Goal: Transaction & Acquisition: Purchase product/service

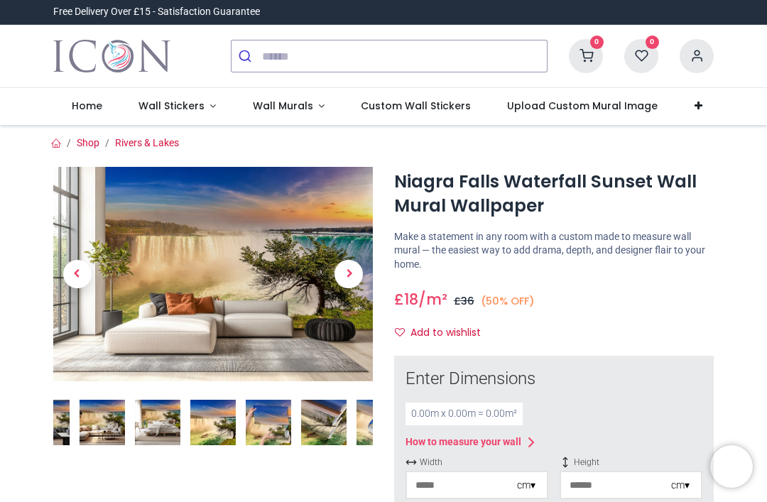
click at [349, 276] on span "Next" at bounding box center [349, 274] width 28 height 28
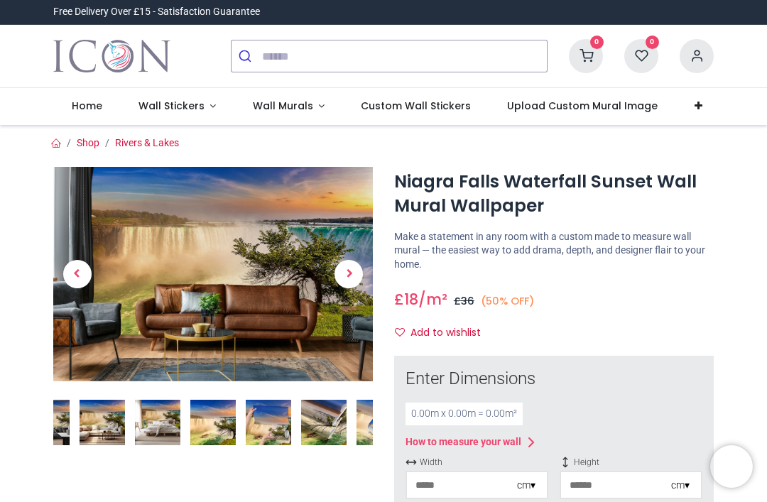
click at [111, 413] on img at bounding box center [102, 422] width 45 height 45
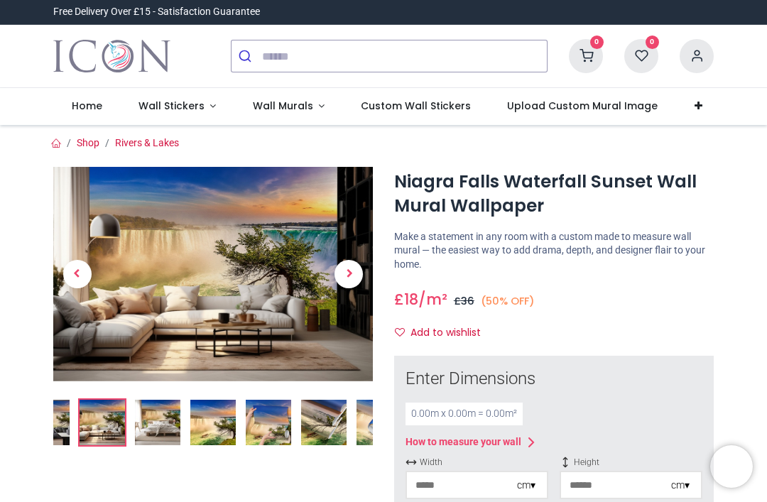
click at [369, 272] on link at bounding box center [349, 274] width 48 height 150
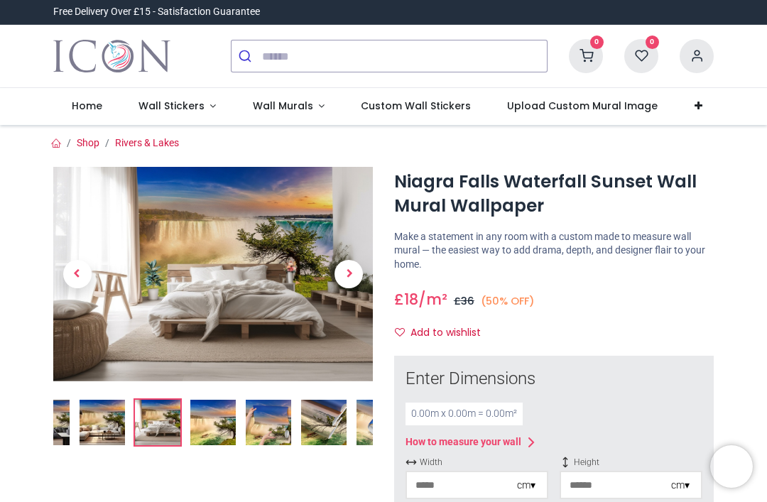
click at [354, 276] on span "Next" at bounding box center [349, 274] width 28 height 28
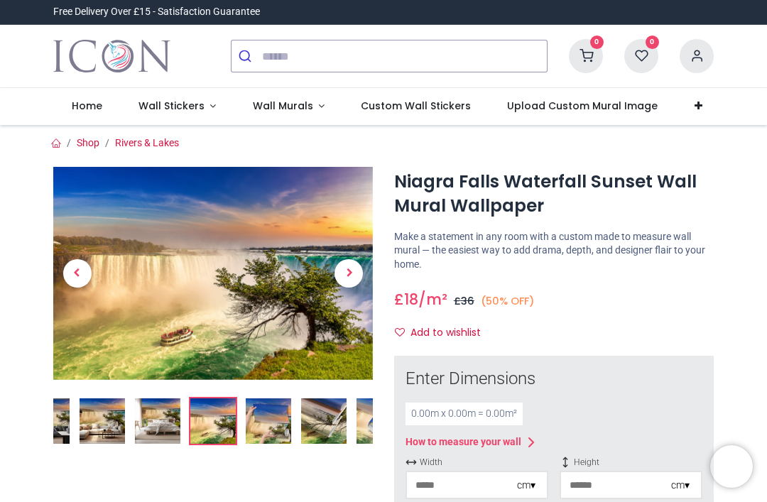
click at [350, 273] on span "Next" at bounding box center [349, 273] width 28 height 28
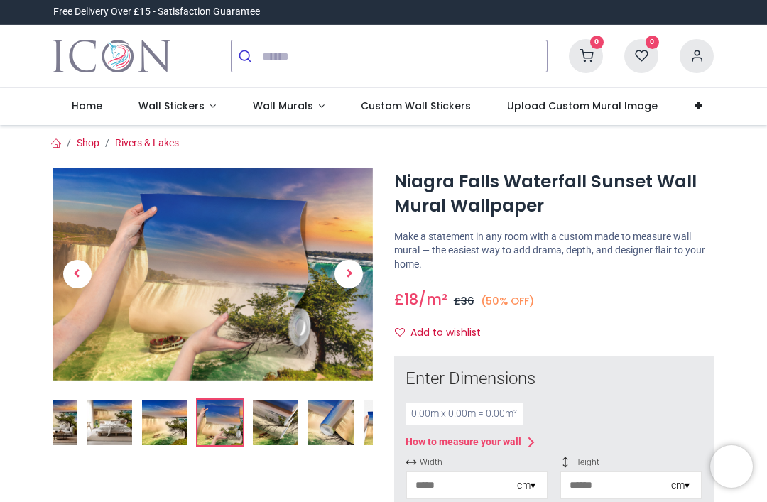
click at [354, 271] on span "Next" at bounding box center [349, 274] width 28 height 28
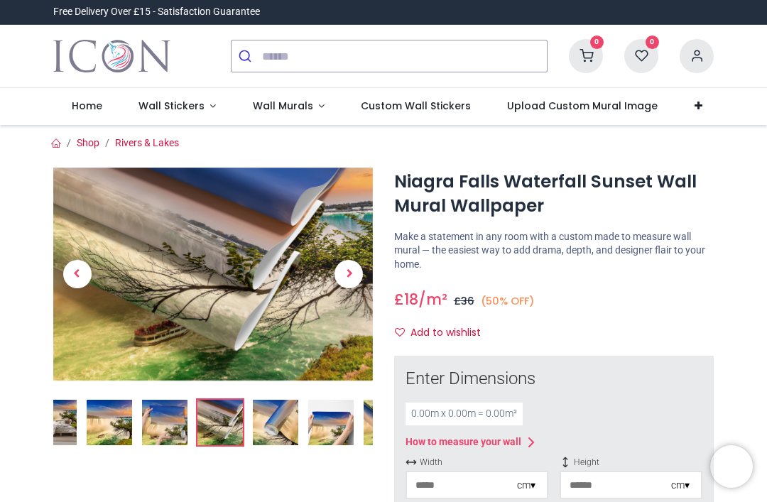
click at [354, 274] on span "Next" at bounding box center [349, 274] width 28 height 28
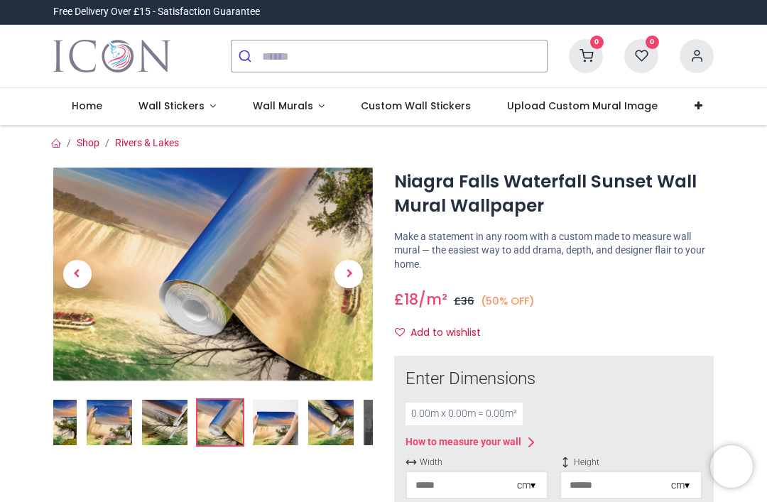
click at [354, 270] on span "Next" at bounding box center [349, 274] width 28 height 28
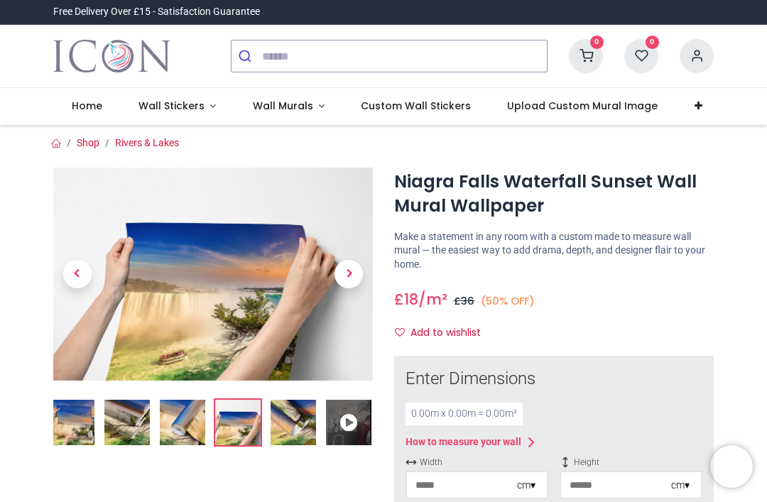
click at [358, 269] on span "Next" at bounding box center [349, 274] width 28 height 28
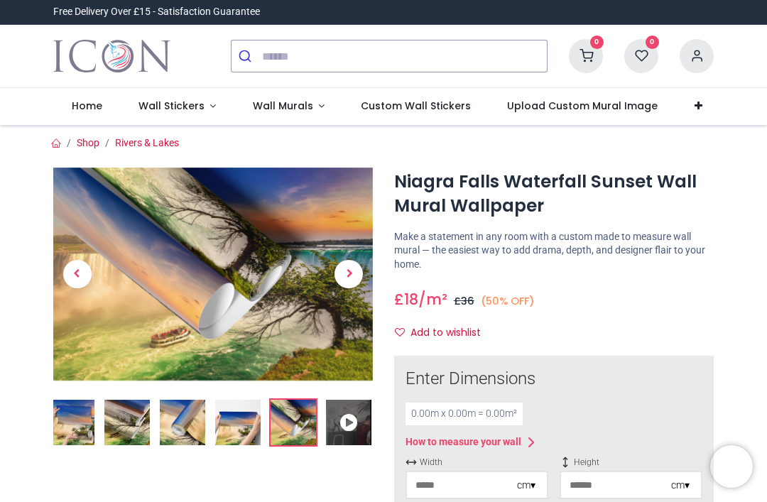
click at [356, 270] on span "Next" at bounding box center [349, 274] width 28 height 28
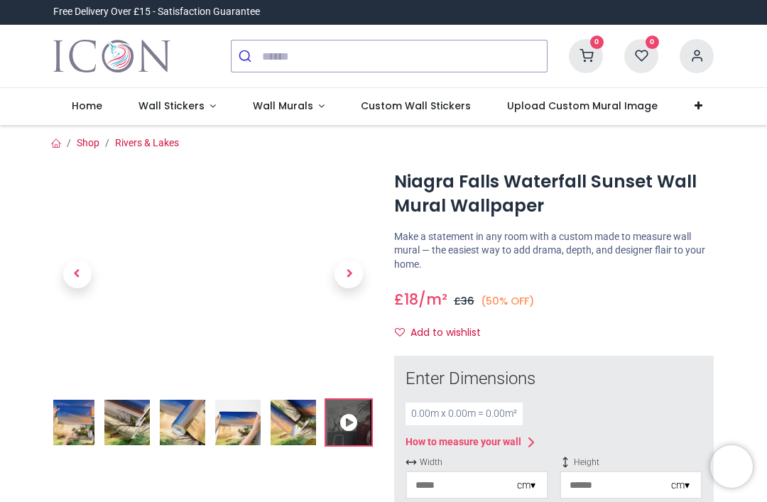
click at [351, 266] on span "Next" at bounding box center [349, 274] width 28 height 28
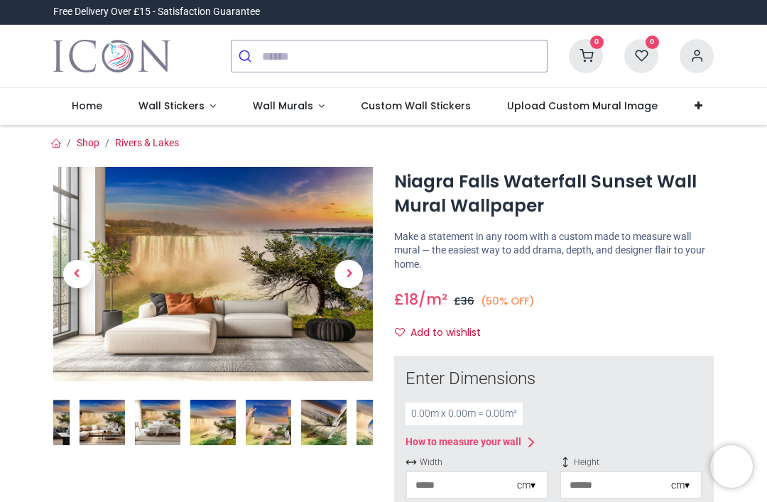
click at [354, 273] on span "Next" at bounding box center [349, 274] width 28 height 28
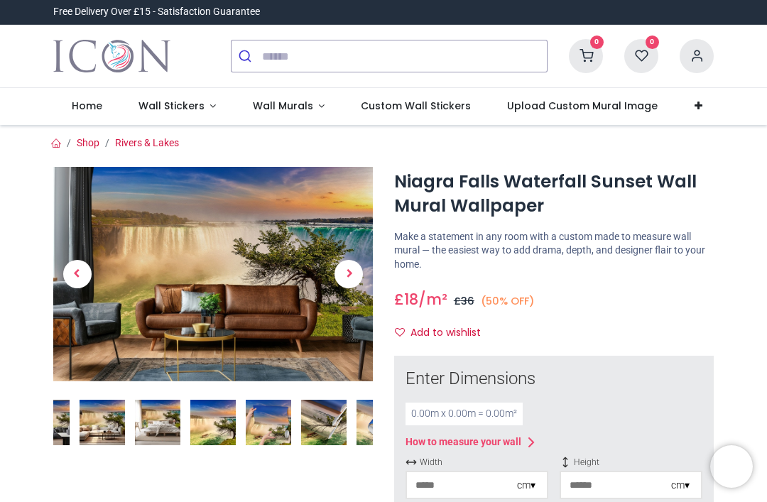
click at [342, 277] on span "Next" at bounding box center [349, 274] width 28 height 28
